Goal: Information Seeking & Learning: Learn about a topic

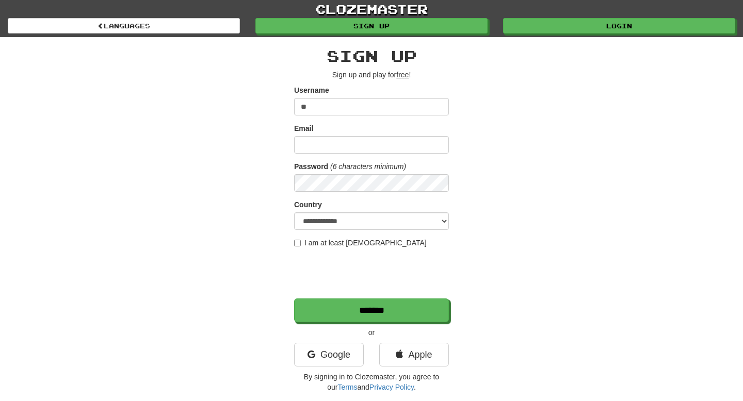
type input "*"
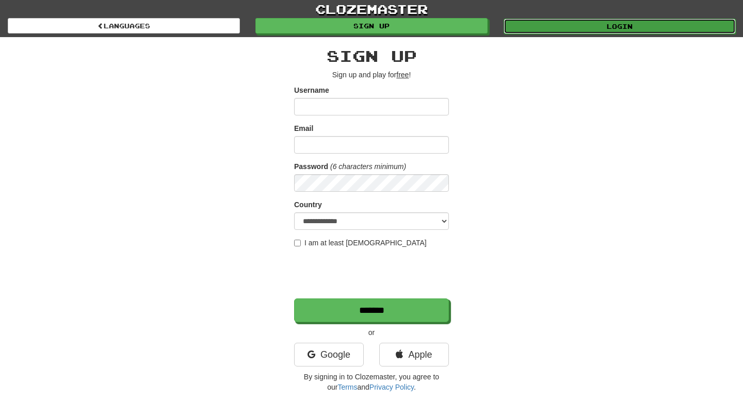
click at [630, 27] on link "Login" at bounding box center [620, 26] width 232 height 15
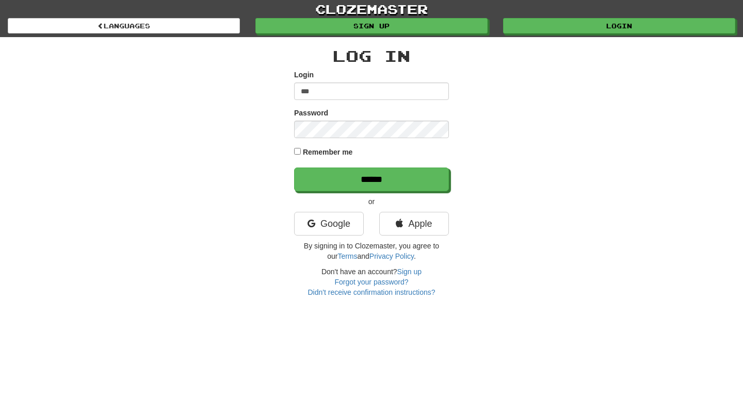
type input "**********"
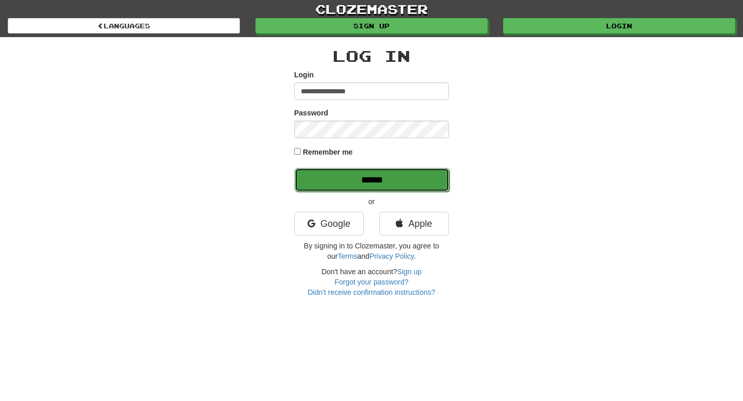
click at [423, 181] on input "******" at bounding box center [372, 180] width 155 height 24
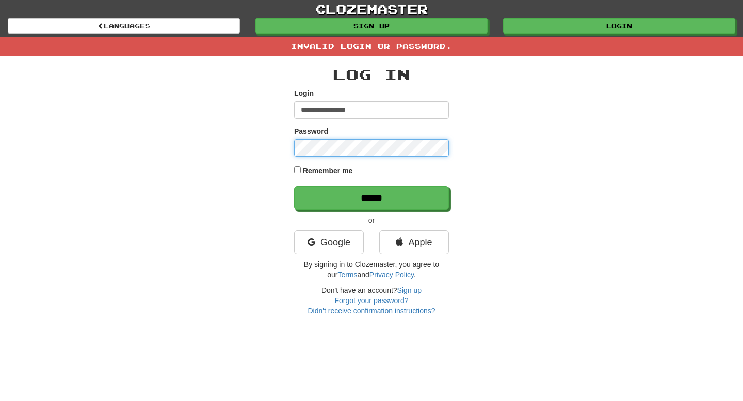
click at [294, 186] on input "******" at bounding box center [371, 198] width 155 height 24
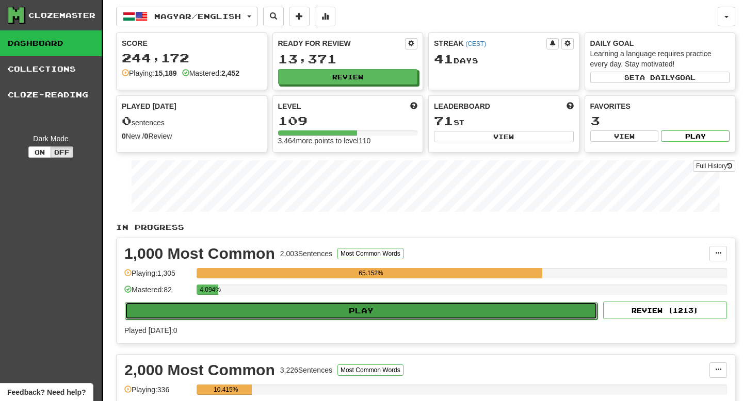
click at [373, 309] on button "Play" at bounding box center [361, 311] width 473 height 18
select select "**"
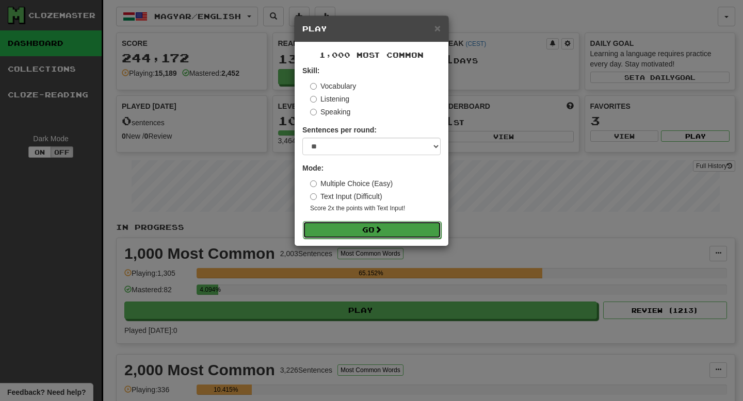
click at [363, 232] on button "Go" at bounding box center [372, 230] width 138 height 18
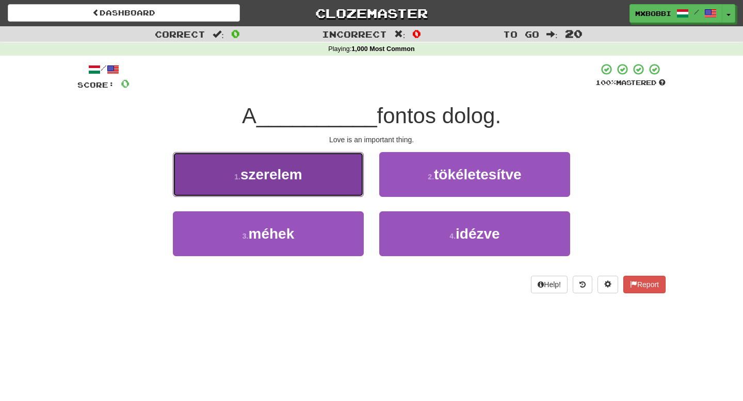
click at [298, 172] on span "szerelem" at bounding box center [271, 175] width 62 height 16
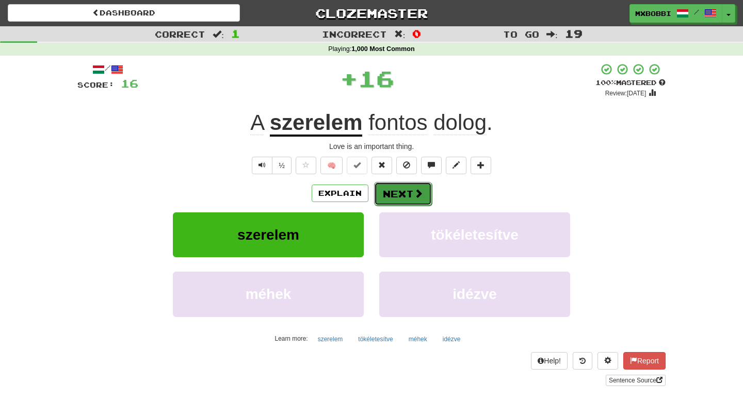
click at [395, 192] on button "Next" at bounding box center [403, 194] width 58 height 24
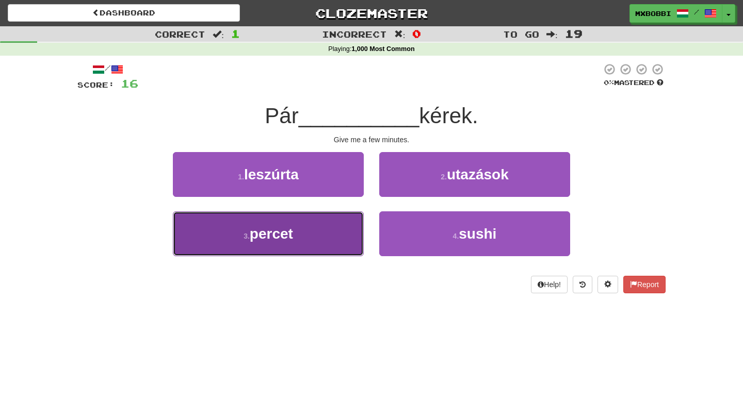
click at [288, 233] on span "percet" at bounding box center [271, 234] width 43 height 16
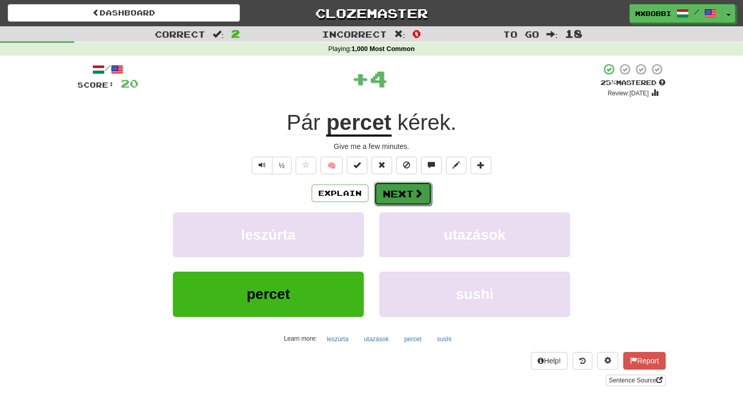
click at [390, 192] on button "Next" at bounding box center [403, 194] width 58 height 24
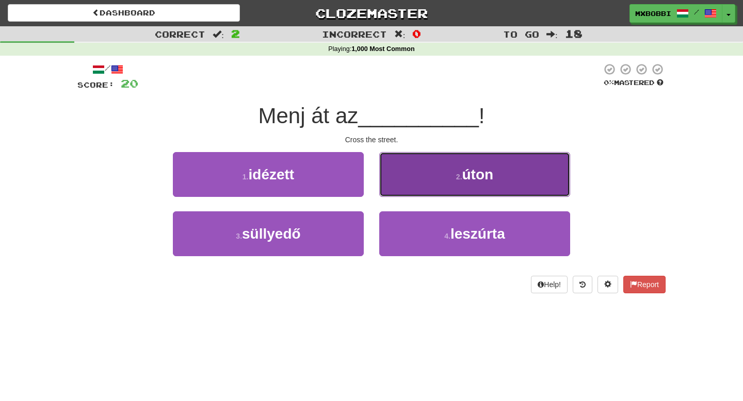
click at [430, 184] on button "2 . úton" at bounding box center [474, 174] width 191 height 45
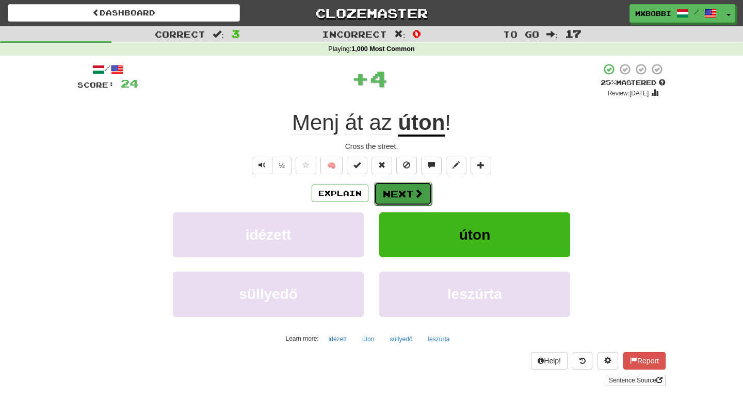
click at [400, 192] on button "Next" at bounding box center [403, 194] width 58 height 24
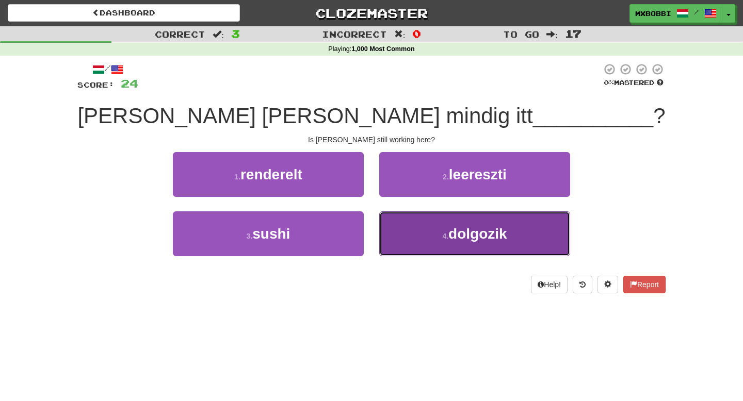
click at [424, 241] on button "4 . dolgozik" at bounding box center [474, 234] width 191 height 45
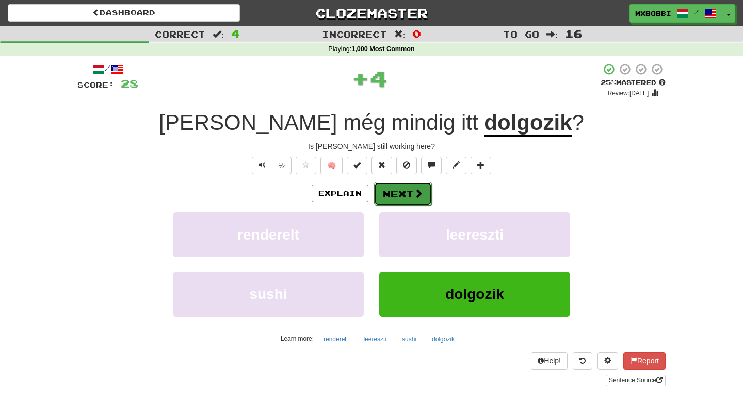
click at [409, 197] on button "Next" at bounding box center [403, 194] width 58 height 24
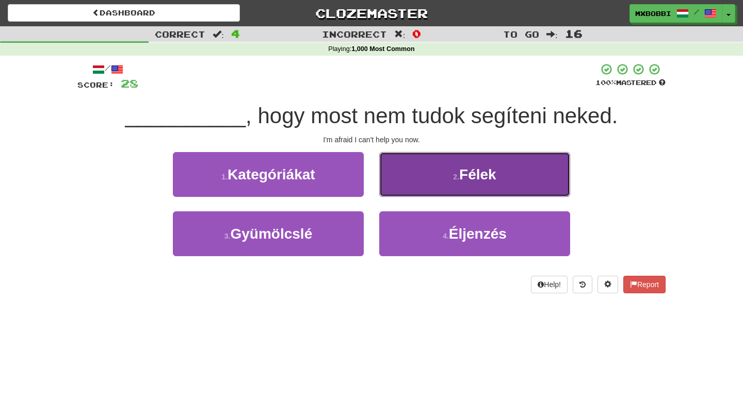
click at [442, 180] on button "2 . Félek" at bounding box center [474, 174] width 191 height 45
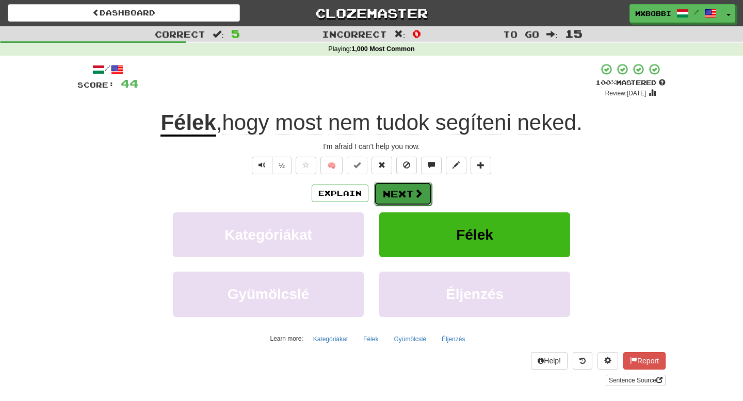
click at [406, 194] on button "Next" at bounding box center [403, 194] width 58 height 24
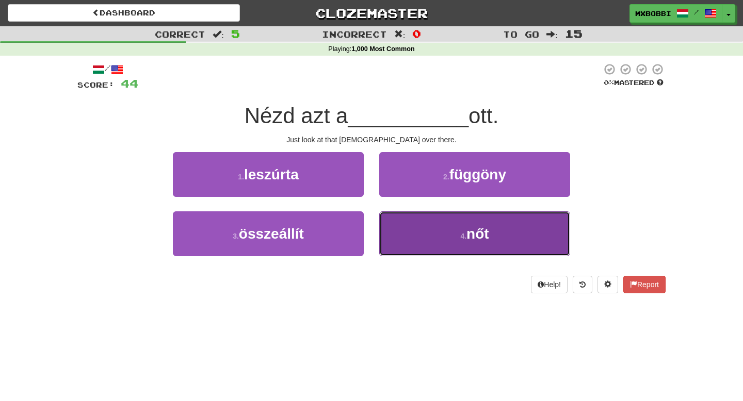
click at [417, 239] on button "4 . nőt" at bounding box center [474, 234] width 191 height 45
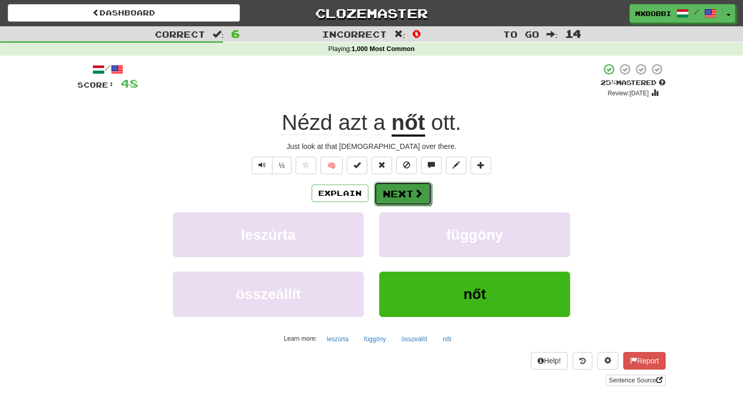
click at [400, 189] on button "Next" at bounding box center [403, 194] width 58 height 24
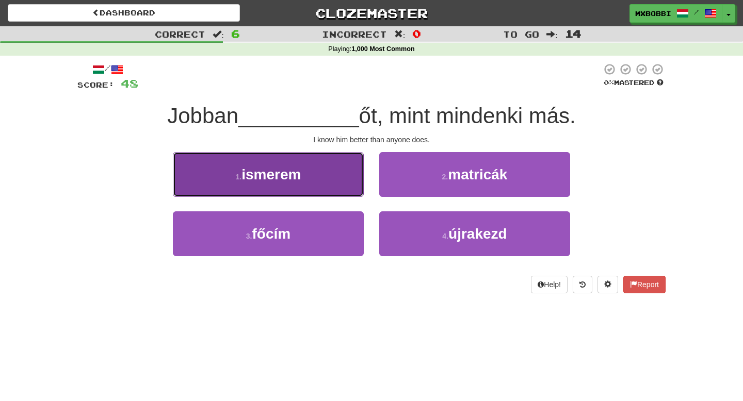
click at [324, 176] on button "1 . ismerem" at bounding box center [268, 174] width 191 height 45
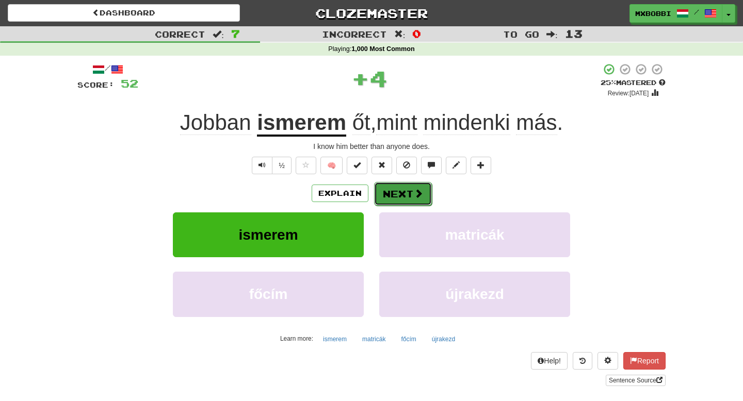
click at [417, 197] on span at bounding box center [418, 193] width 9 height 9
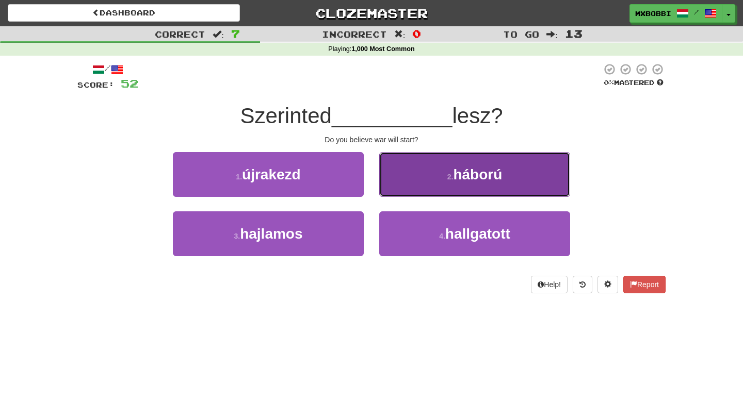
click at [421, 182] on button "2 . háború" at bounding box center [474, 174] width 191 height 45
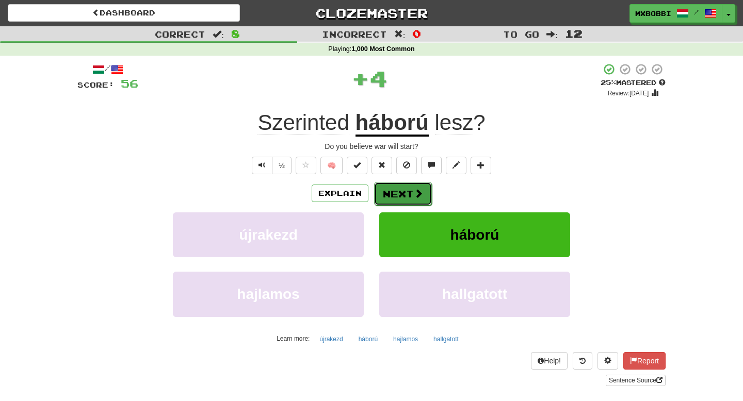
click at [414, 196] on span at bounding box center [418, 193] width 9 height 9
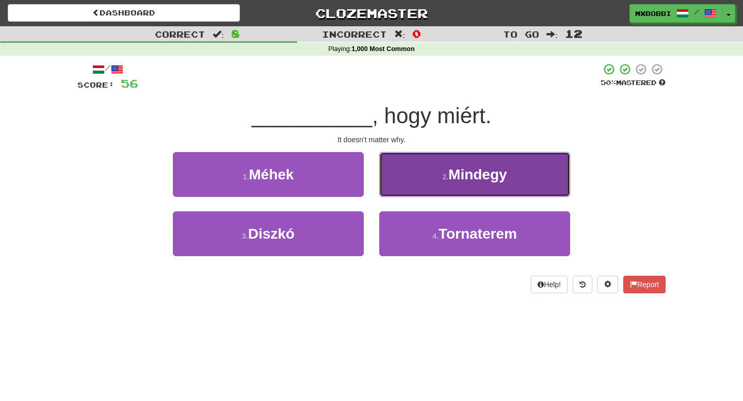
click at [432, 184] on button "2 . Mindegy" at bounding box center [474, 174] width 191 height 45
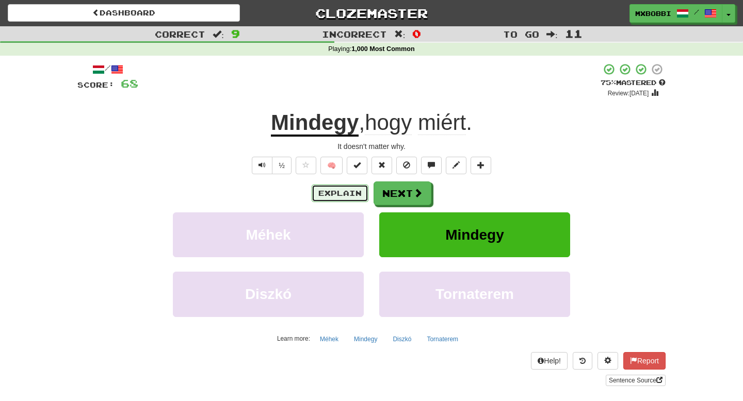
click at [358, 195] on button "Explain" at bounding box center [340, 194] width 57 height 18
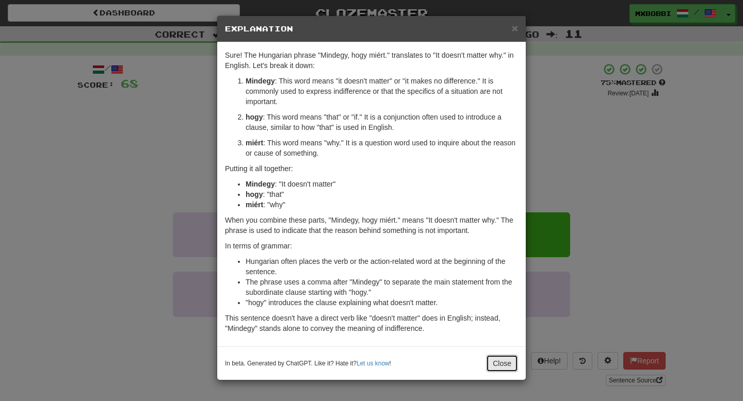
click at [506, 368] on button "Close" at bounding box center [502, 364] width 32 height 18
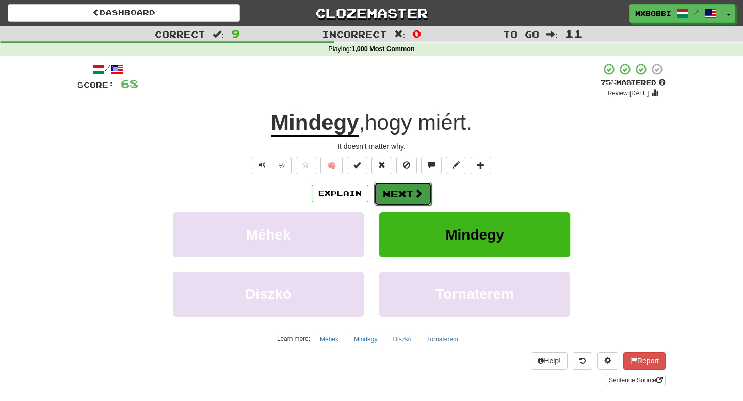
click at [404, 194] on button "Next" at bounding box center [403, 194] width 58 height 24
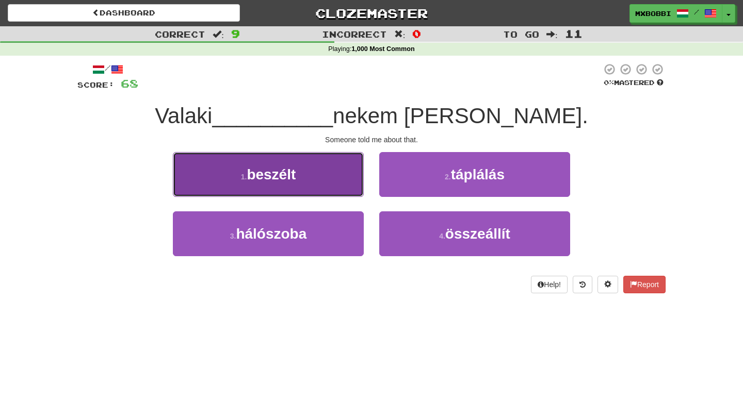
click at [296, 174] on span "beszélt" at bounding box center [271, 175] width 49 height 16
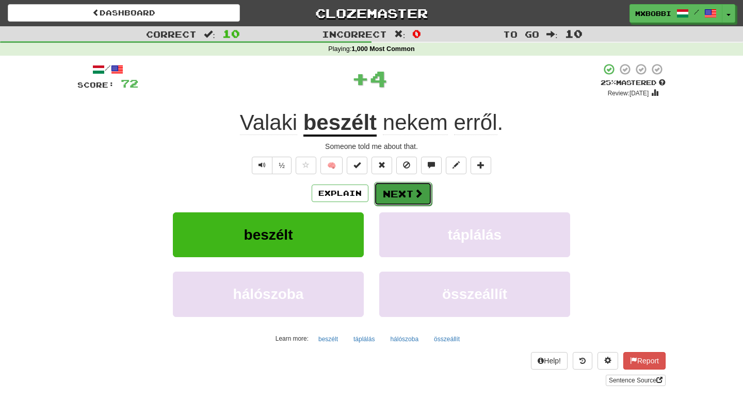
click at [408, 198] on button "Next" at bounding box center [403, 194] width 58 height 24
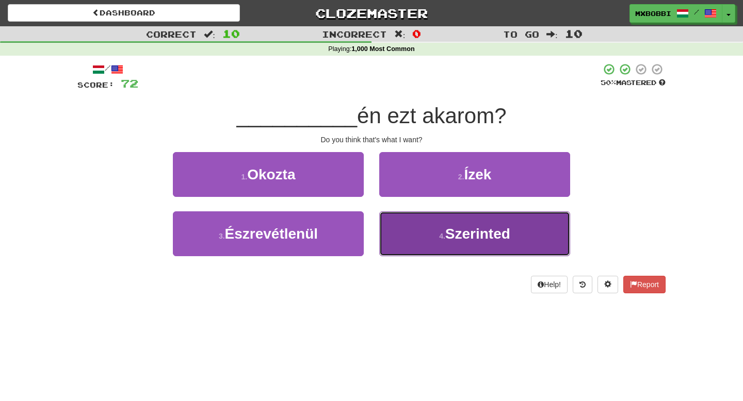
click at [429, 228] on button "4 . Szerinted" at bounding box center [474, 234] width 191 height 45
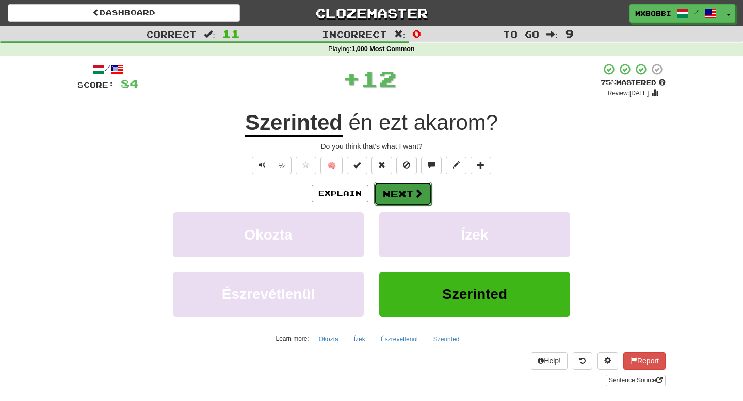
click at [403, 202] on button "Next" at bounding box center [403, 194] width 58 height 24
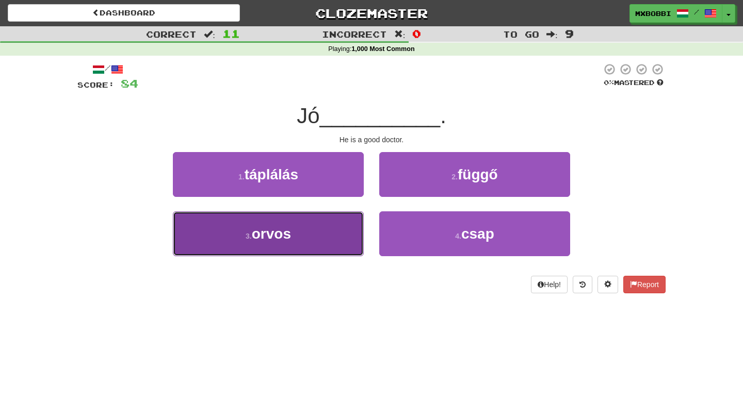
click at [296, 242] on button "3 . orvos" at bounding box center [268, 234] width 191 height 45
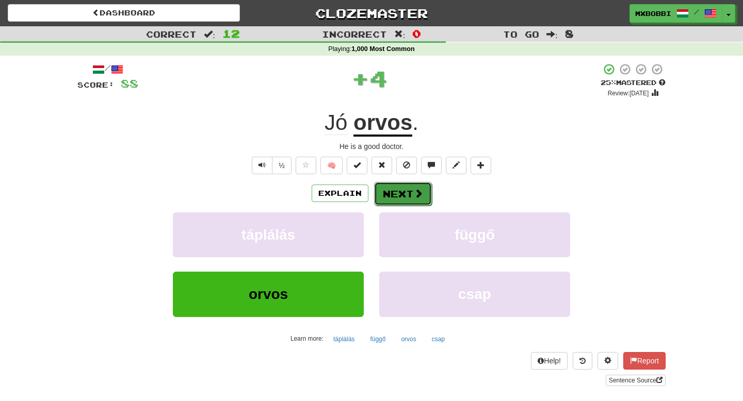
click at [412, 186] on button "Next" at bounding box center [403, 194] width 58 height 24
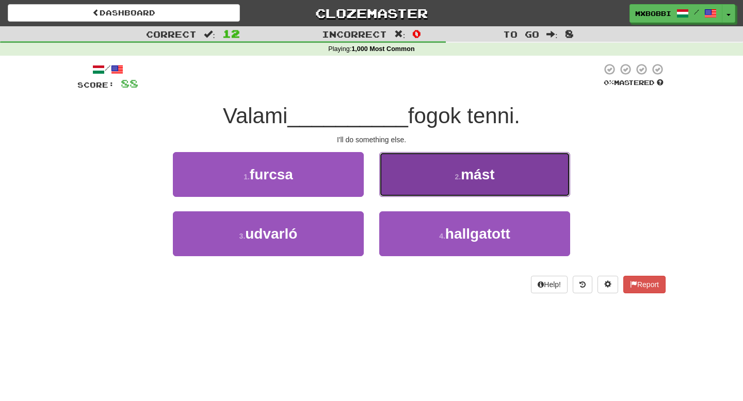
click at [423, 186] on button "2 . mást" at bounding box center [474, 174] width 191 height 45
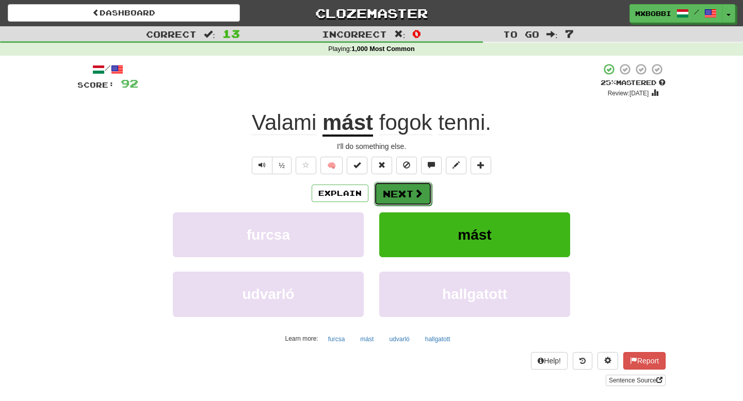
click at [422, 186] on button "Next" at bounding box center [403, 194] width 58 height 24
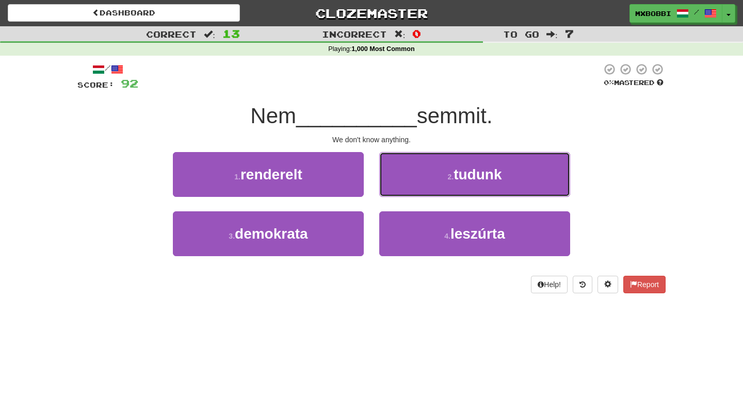
click at [422, 186] on button "2 . tudunk" at bounding box center [474, 174] width 191 height 45
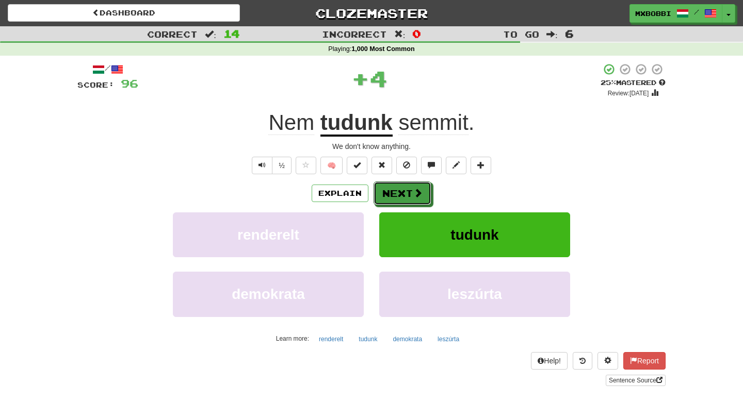
click at [422, 186] on button "Next" at bounding box center [403, 194] width 58 height 24
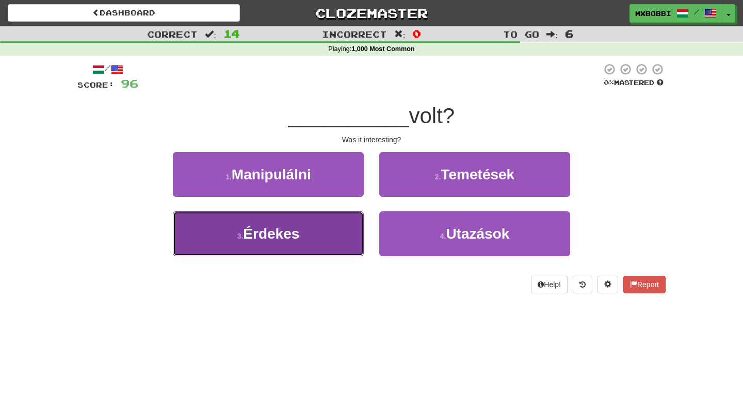
click at [335, 241] on button "3 . Érdekes" at bounding box center [268, 234] width 191 height 45
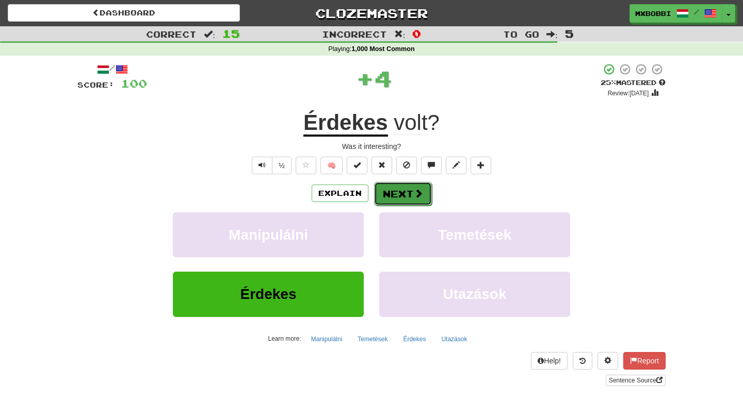
click at [405, 193] on button "Next" at bounding box center [403, 194] width 58 height 24
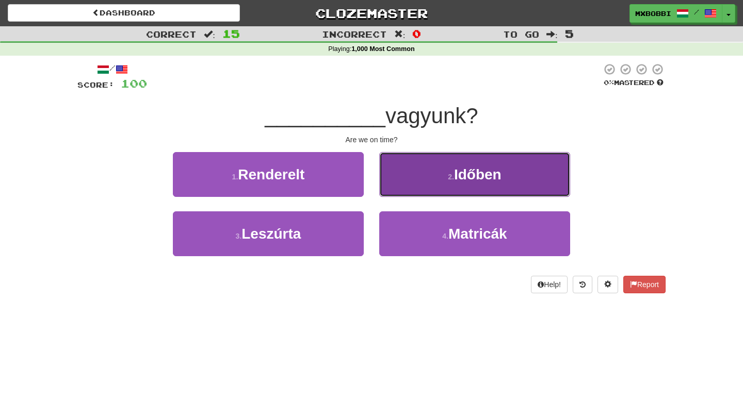
click at [404, 193] on button "2 . Időben" at bounding box center [474, 174] width 191 height 45
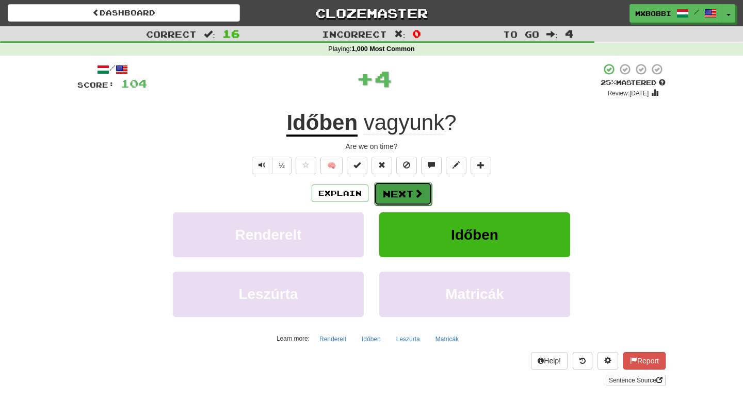
click at [404, 193] on button "Next" at bounding box center [403, 194] width 58 height 24
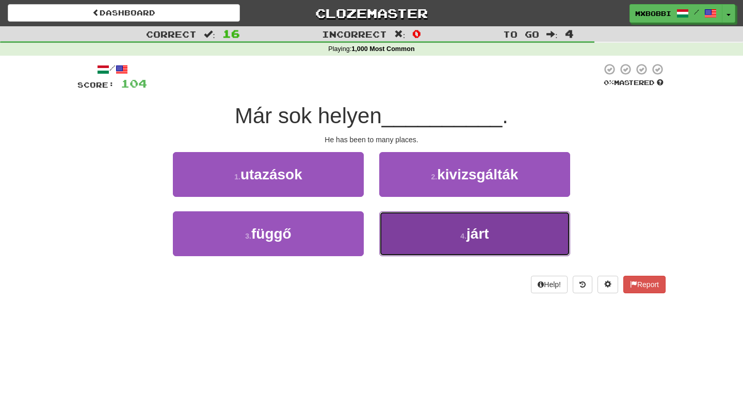
click at [408, 236] on button "4 . járt" at bounding box center [474, 234] width 191 height 45
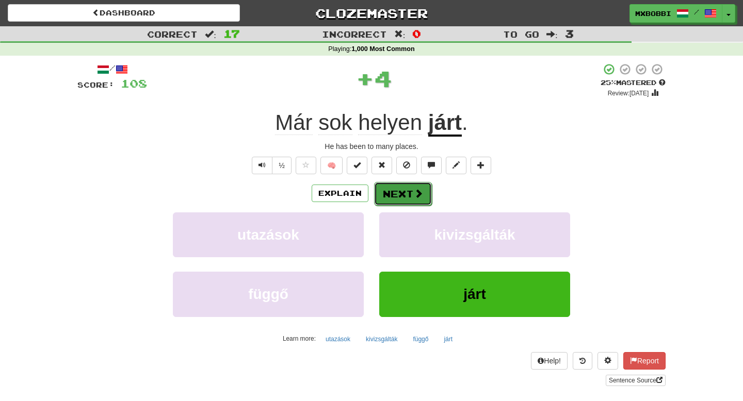
click at [404, 201] on button "Next" at bounding box center [403, 194] width 58 height 24
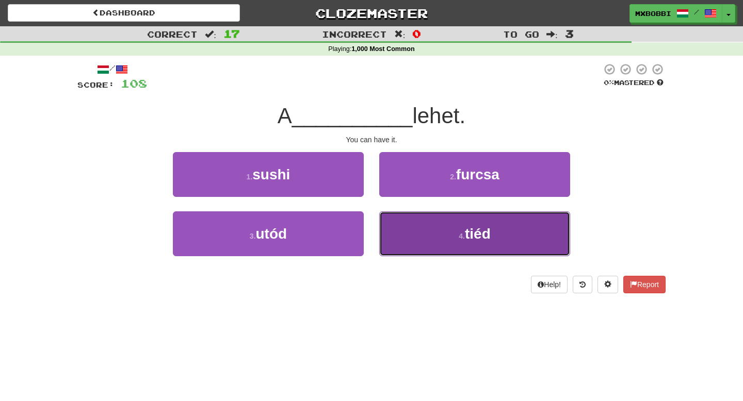
click at [408, 237] on button "4 . tiéd" at bounding box center [474, 234] width 191 height 45
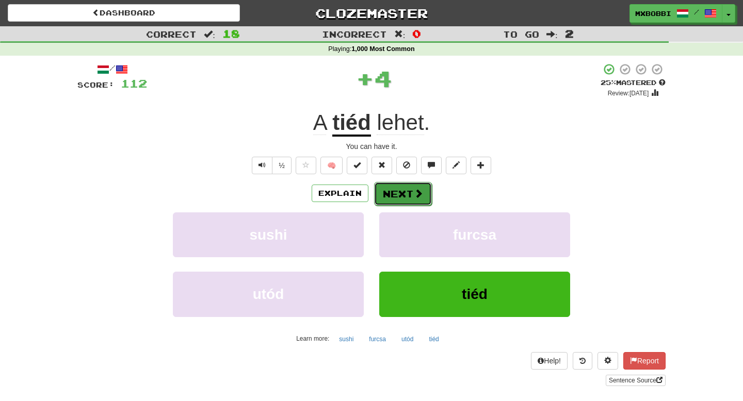
click at [400, 200] on button "Next" at bounding box center [403, 194] width 58 height 24
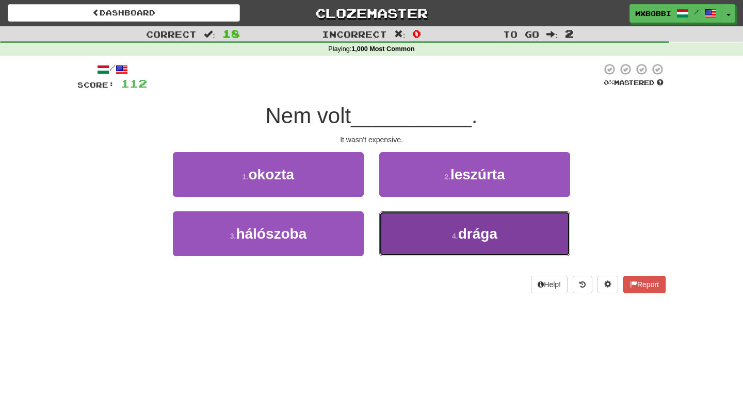
click at [449, 247] on button "4 . drága" at bounding box center [474, 234] width 191 height 45
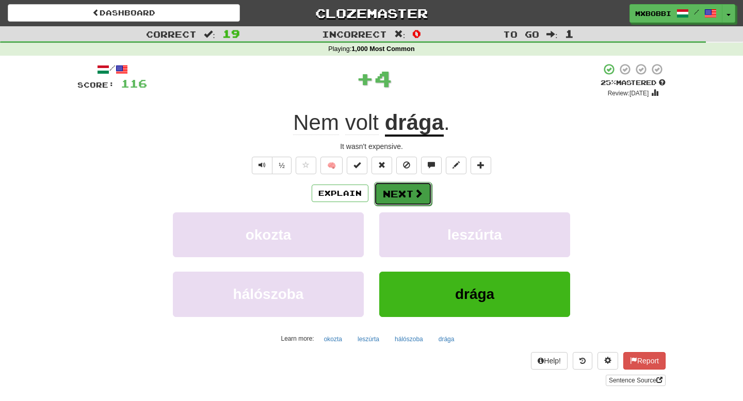
click at [400, 196] on button "Next" at bounding box center [403, 194] width 58 height 24
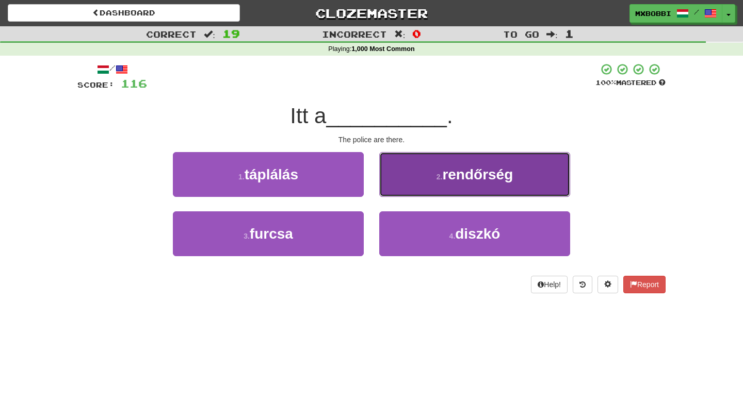
click at [405, 184] on button "2 . rendőrség" at bounding box center [474, 174] width 191 height 45
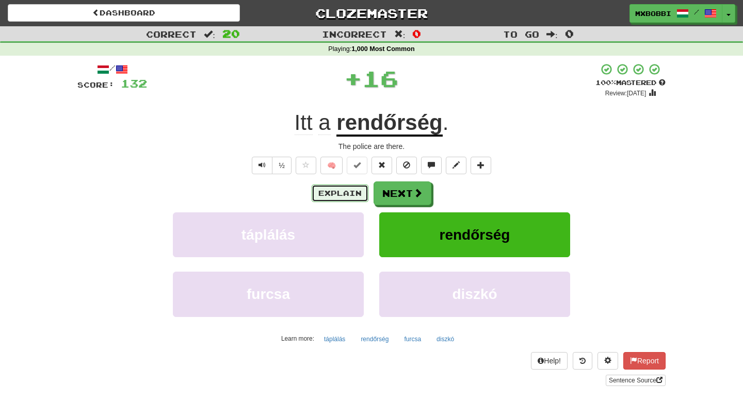
click at [349, 196] on button "Explain" at bounding box center [340, 194] width 57 height 18
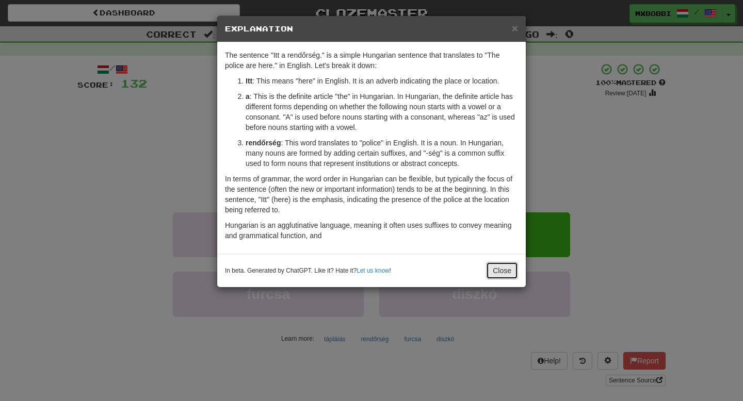
click at [497, 270] on div "In beta. Generated by ChatGPT. Like it? Hate it? Let us know ! Close" at bounding box center [371, 271] width 309 height 34
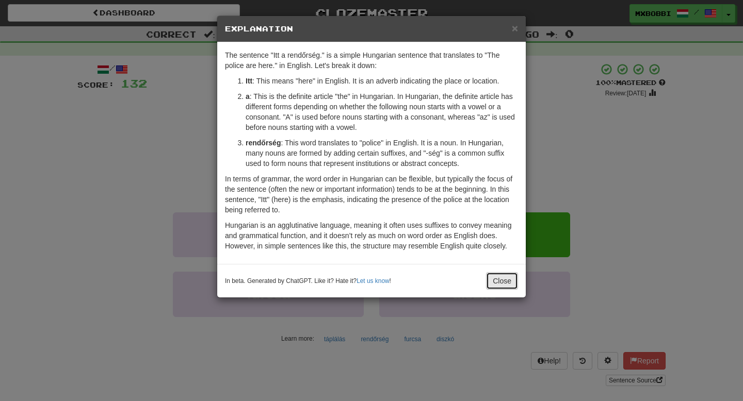
click at [501, 288] on button "Close" at bounding box center [502, 281] width 32 height 18
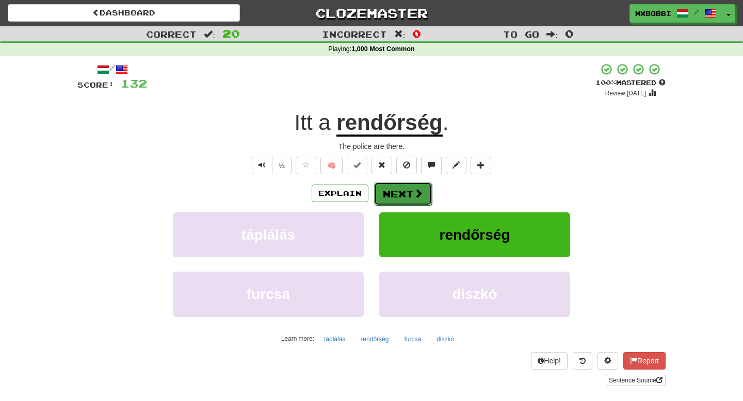
click at [412, 195] on button "Next" at bounding box center [403, 194] width 58 height 24
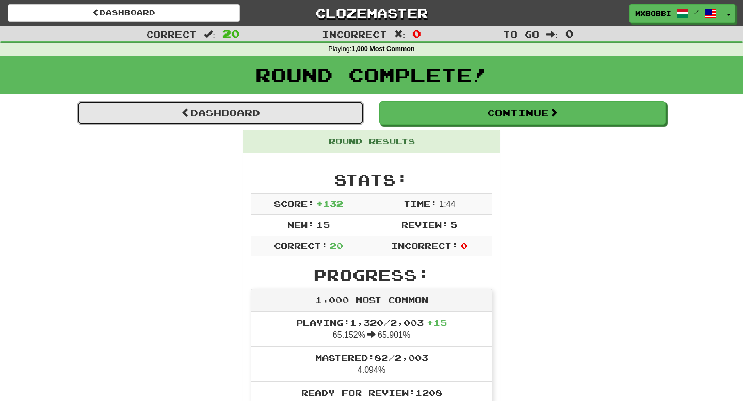
click at [232, 121] on link "Dashboard" at bounding box center [220, 113] width 286 height 24
